Goal: Task Accomplishment & Management: Complete application form

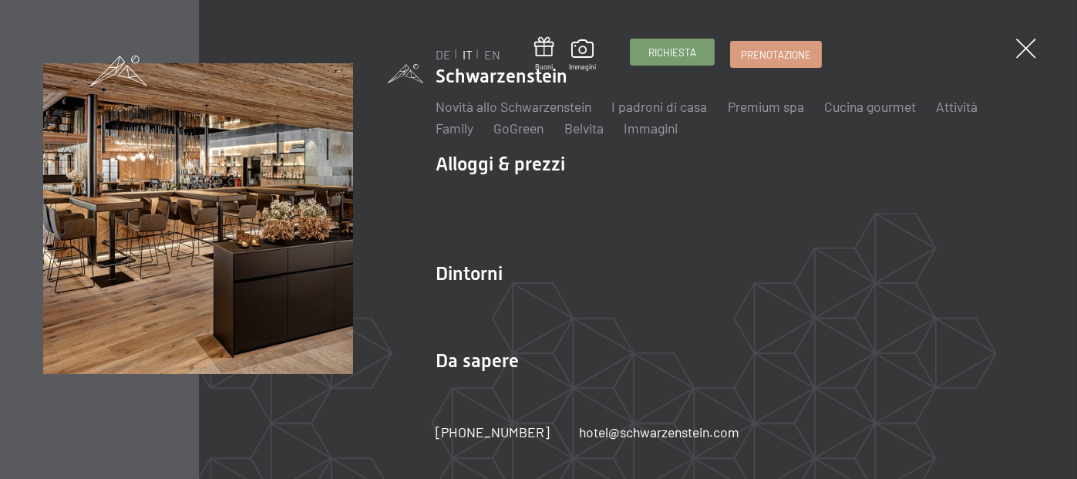
click at [679, 50] on span "Richiesta" at bounding box center [673, 53] width 48 height 14
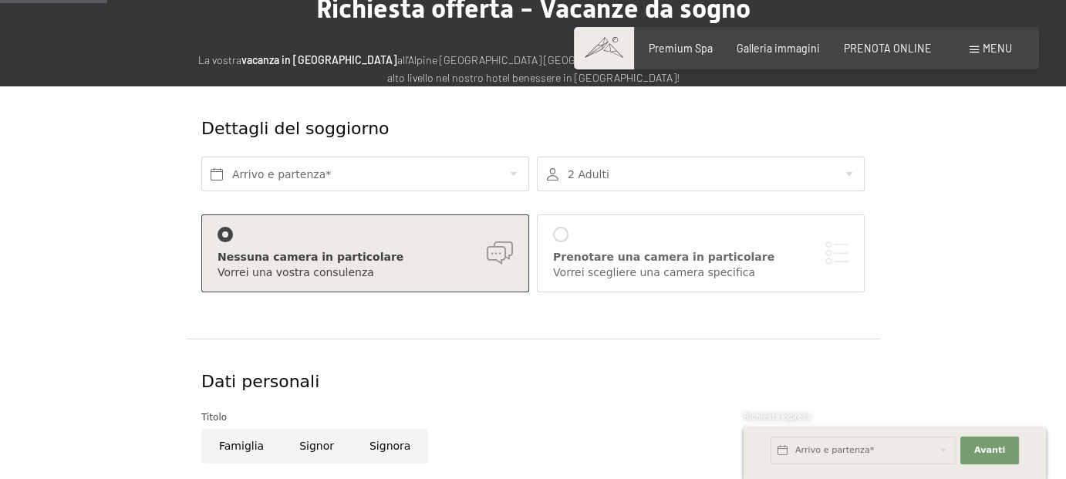
scroll to position [154, 0]
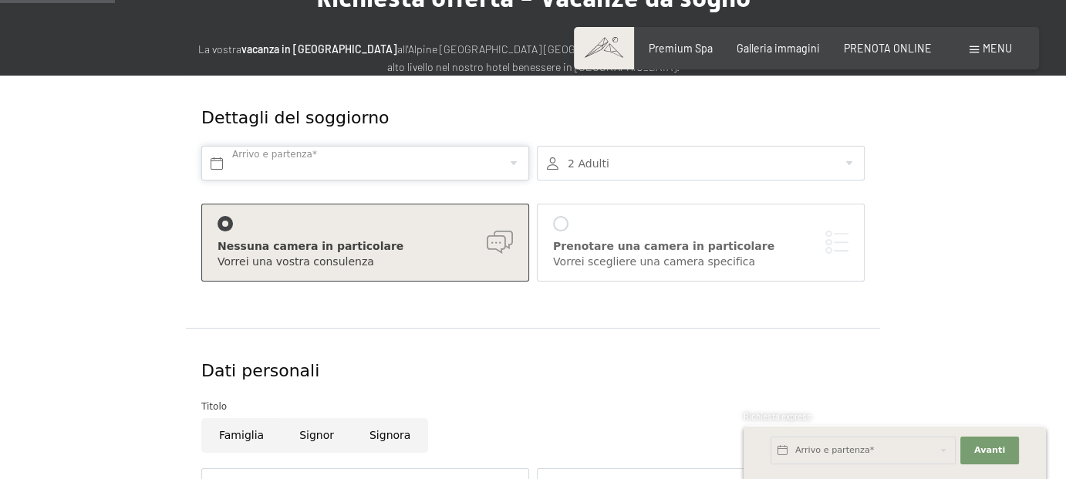
click at [270, 166] on input "text" at bounding box center [365, 163] width 328 height 35
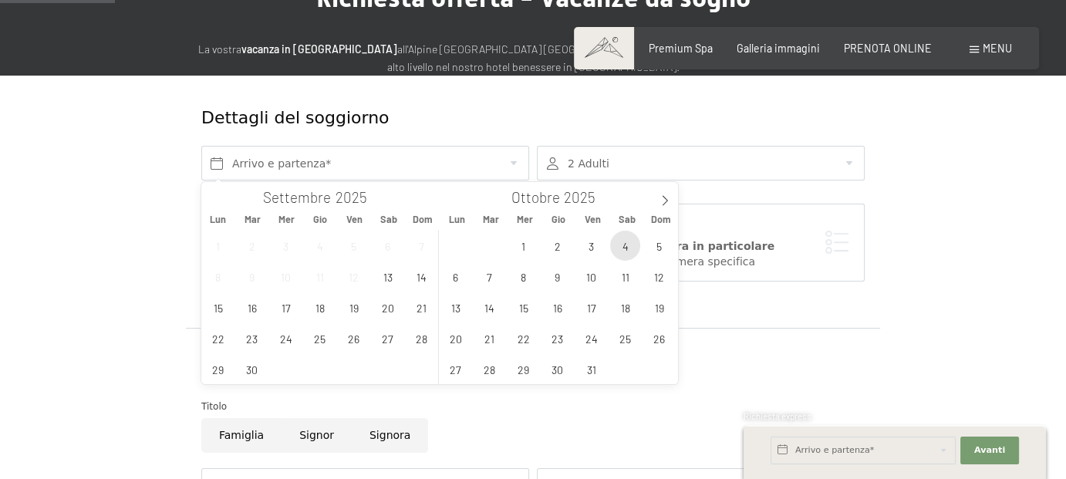
click at [624, 241] on span "4" at bounding box center [625, 246] width 30 height 30
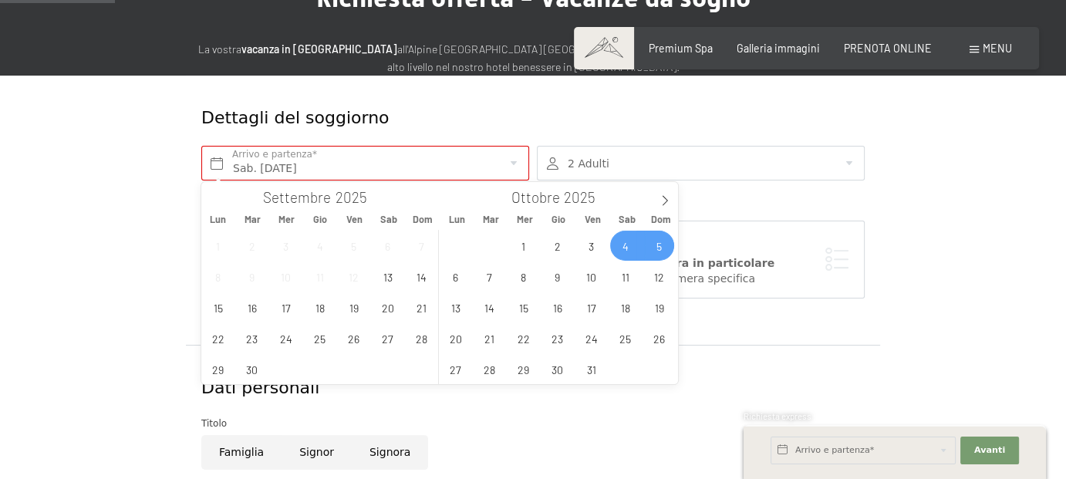
click at [660, 246] on span "5" at bounding box center [659, 246] width 30 height 30
type input "Sab. 04/10/2025 - Dom. 05/10/2025"
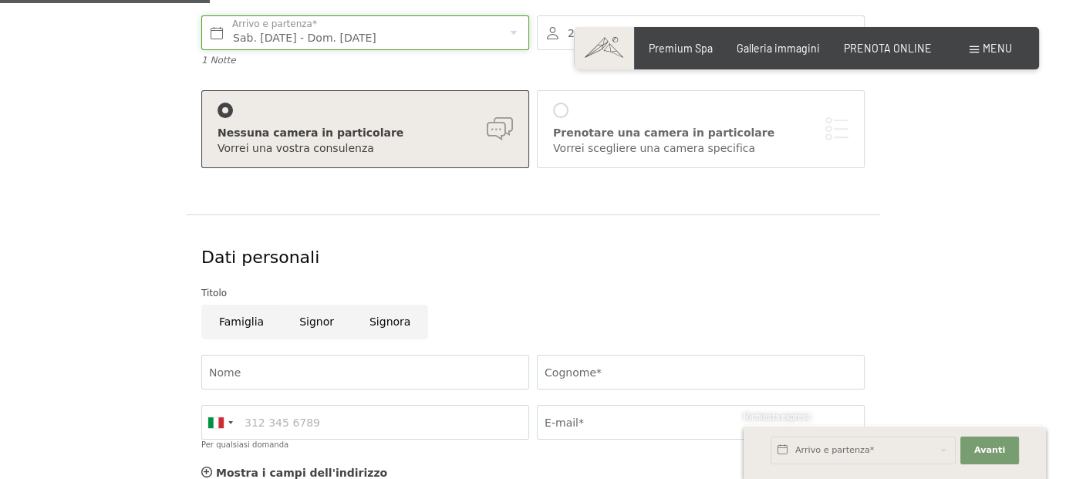
scroll to position [309, 0]
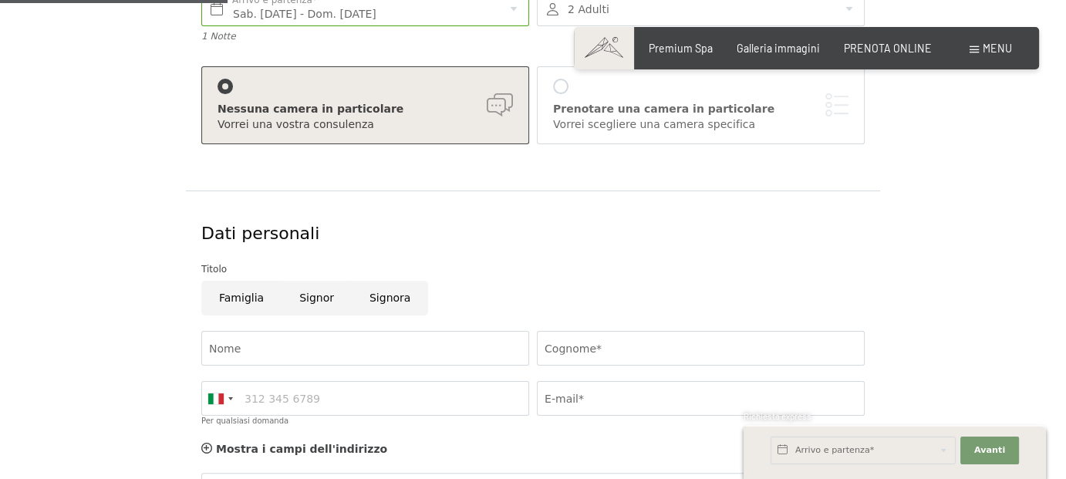
click at [392, 302] on input "Signora" at bounding box center [390, 298] width 76 height 35
radio input "true"
click at [339, 336] on input "Nome" at bounding box center [365, 348] width 328 height 35
type input "ELENA"
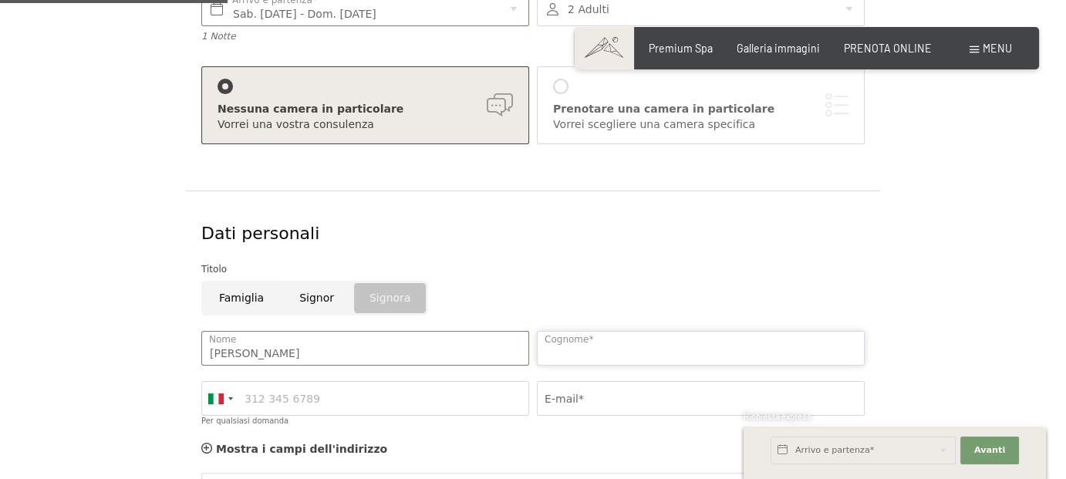
click at [598, 338] on input "Cognome*" at bounding box center [701, 348] width 328 height 35
type input "FERRARONI"
click at [574, 397] on input "E-mail*" at bounding box center [701, 398] width 328 height 35
type input "elena_ferraroni@yahoo.it"
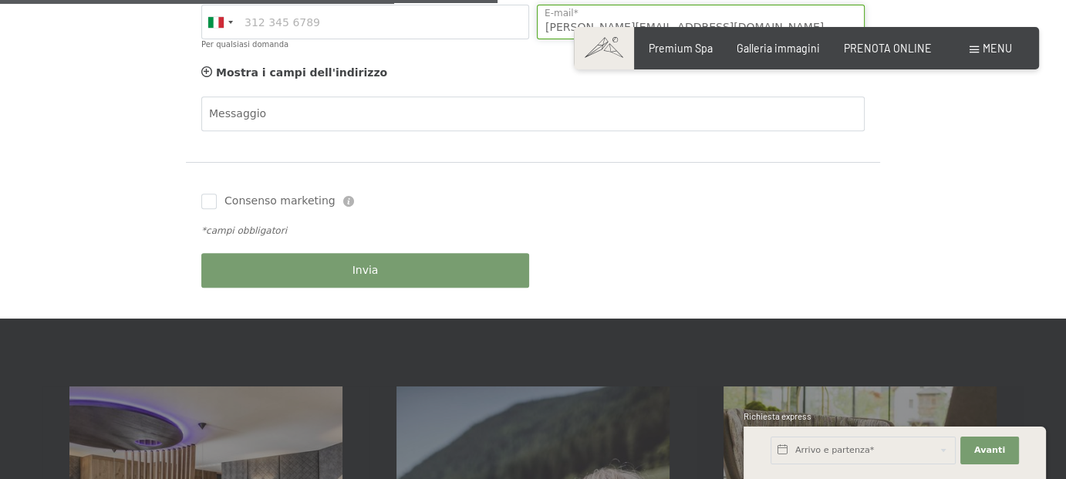
scroll to position [694, 0]
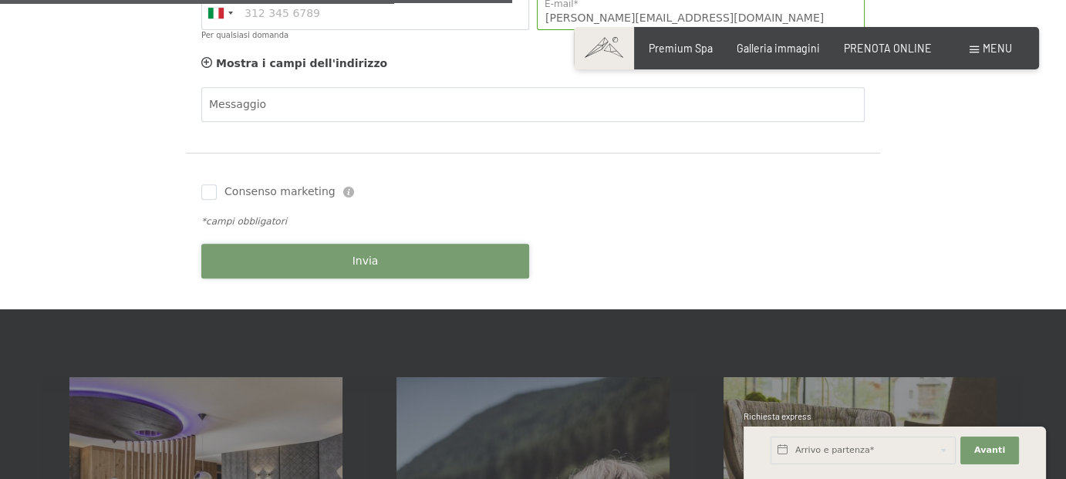
click at [363, 264] on span "Invia" at bounding box center [365, 261] width 26 height 15
